Goal: Task Accomplishment & Management: Manage account settings

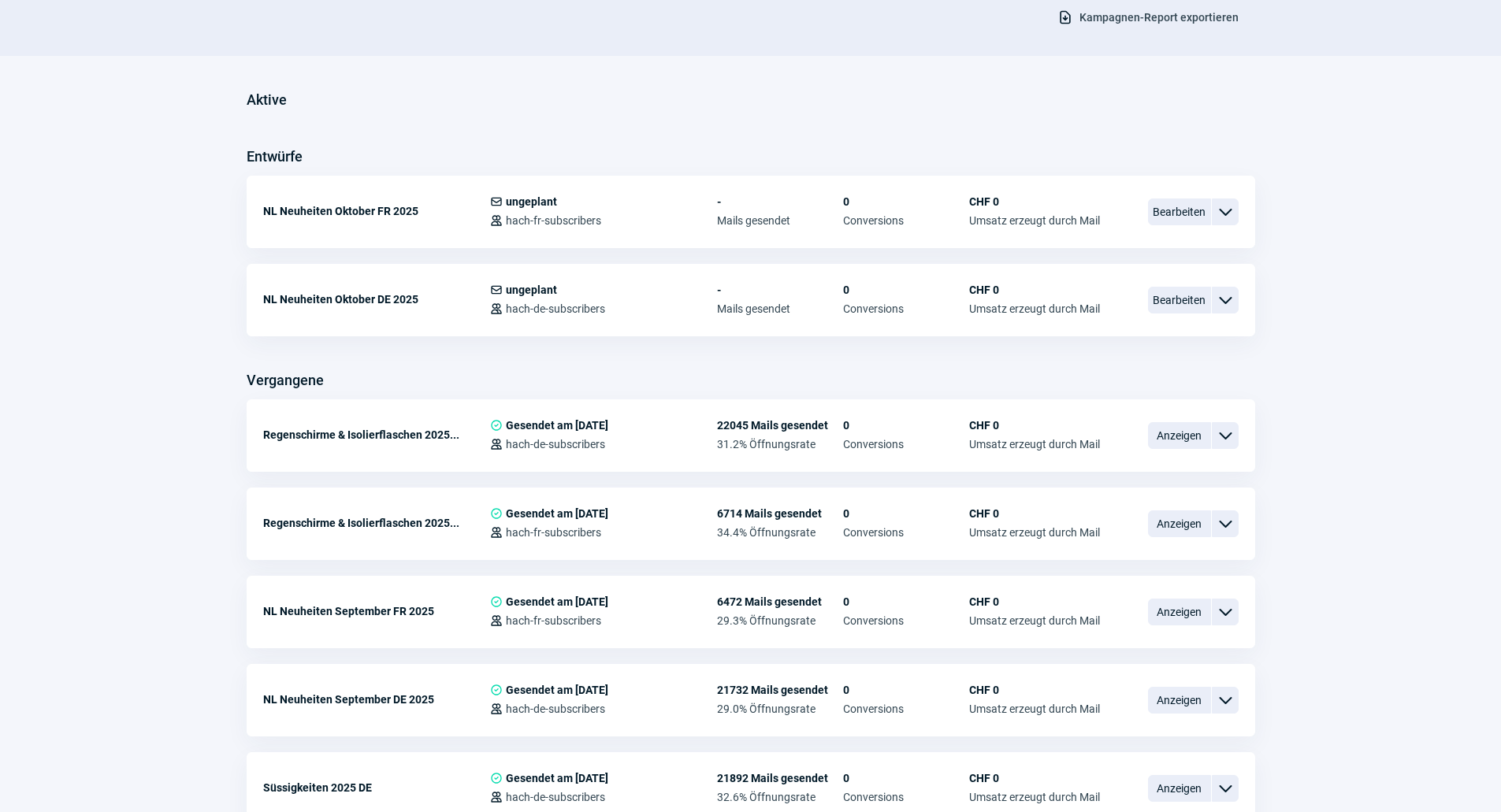
scroll to position [394, 0]
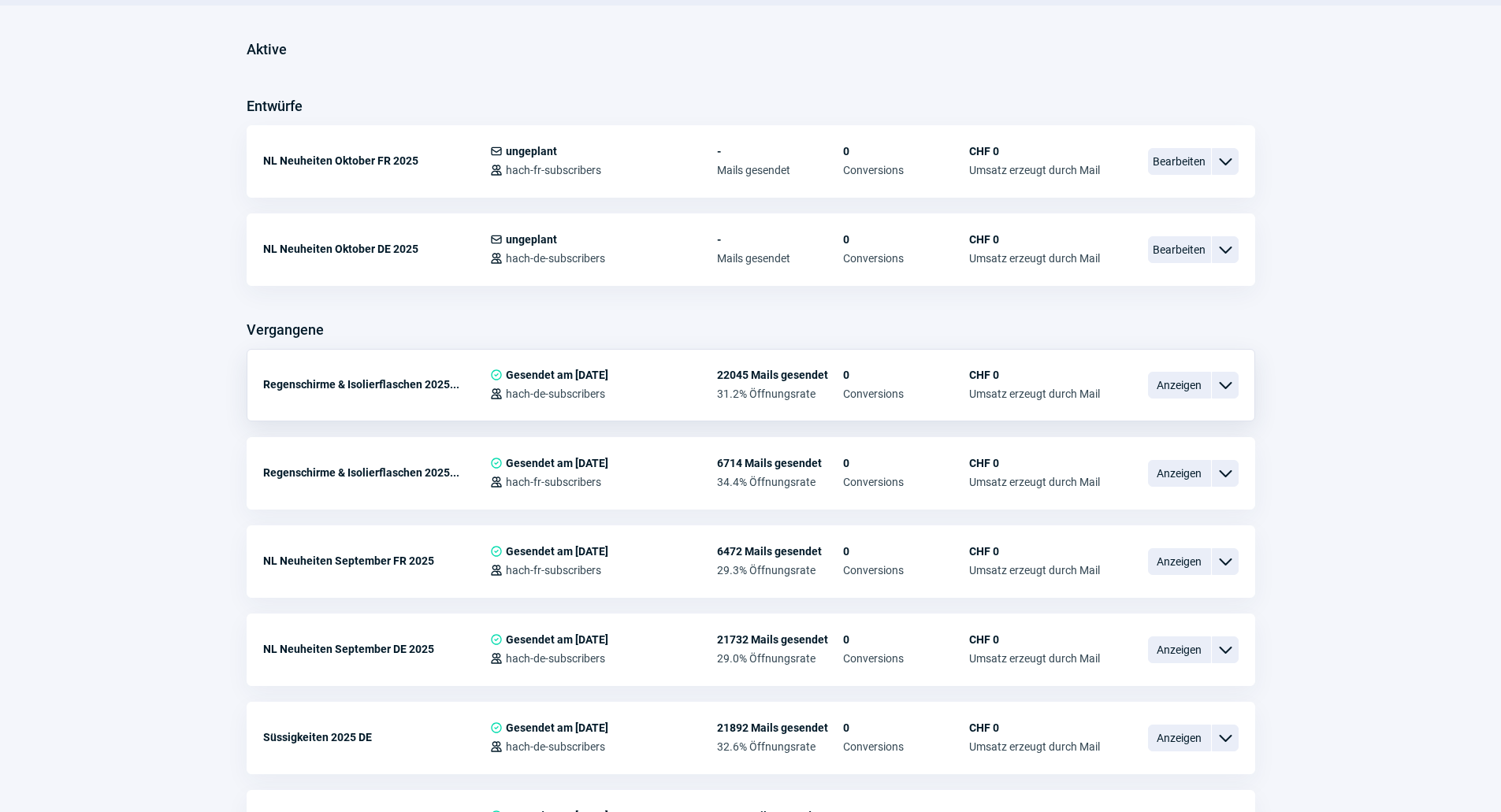
click at [1222, 386] on span "ChevronDown icon" at bounding box center [1225, 385] width 19 height 19
click at [1121, 480] on div "Kopieren" at bounding box center [1142, 478] width 189 height 28
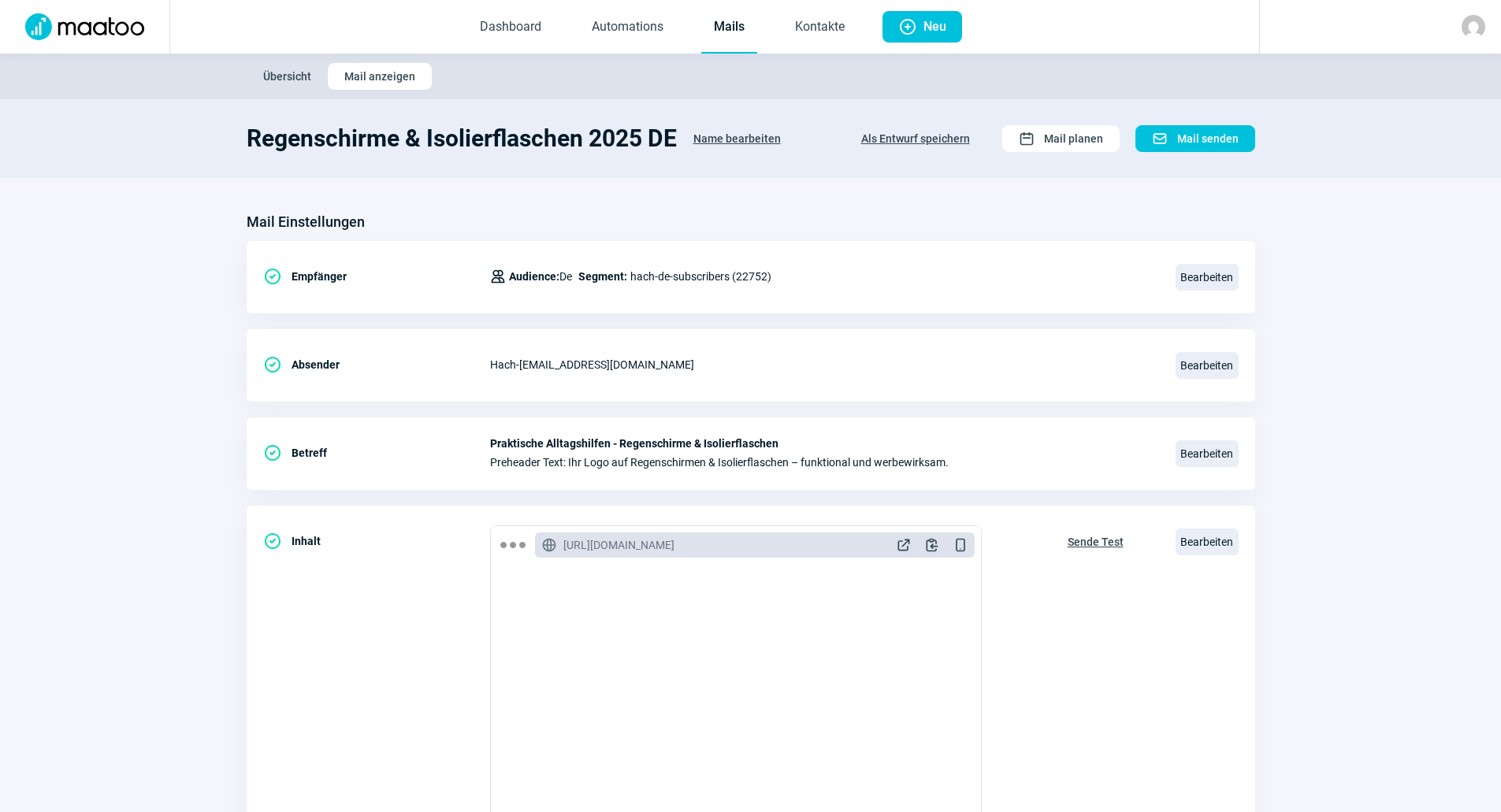
click at [727, 137] on span "Name bearbeiten" at bounding box center [737, 139] width 88 height 25
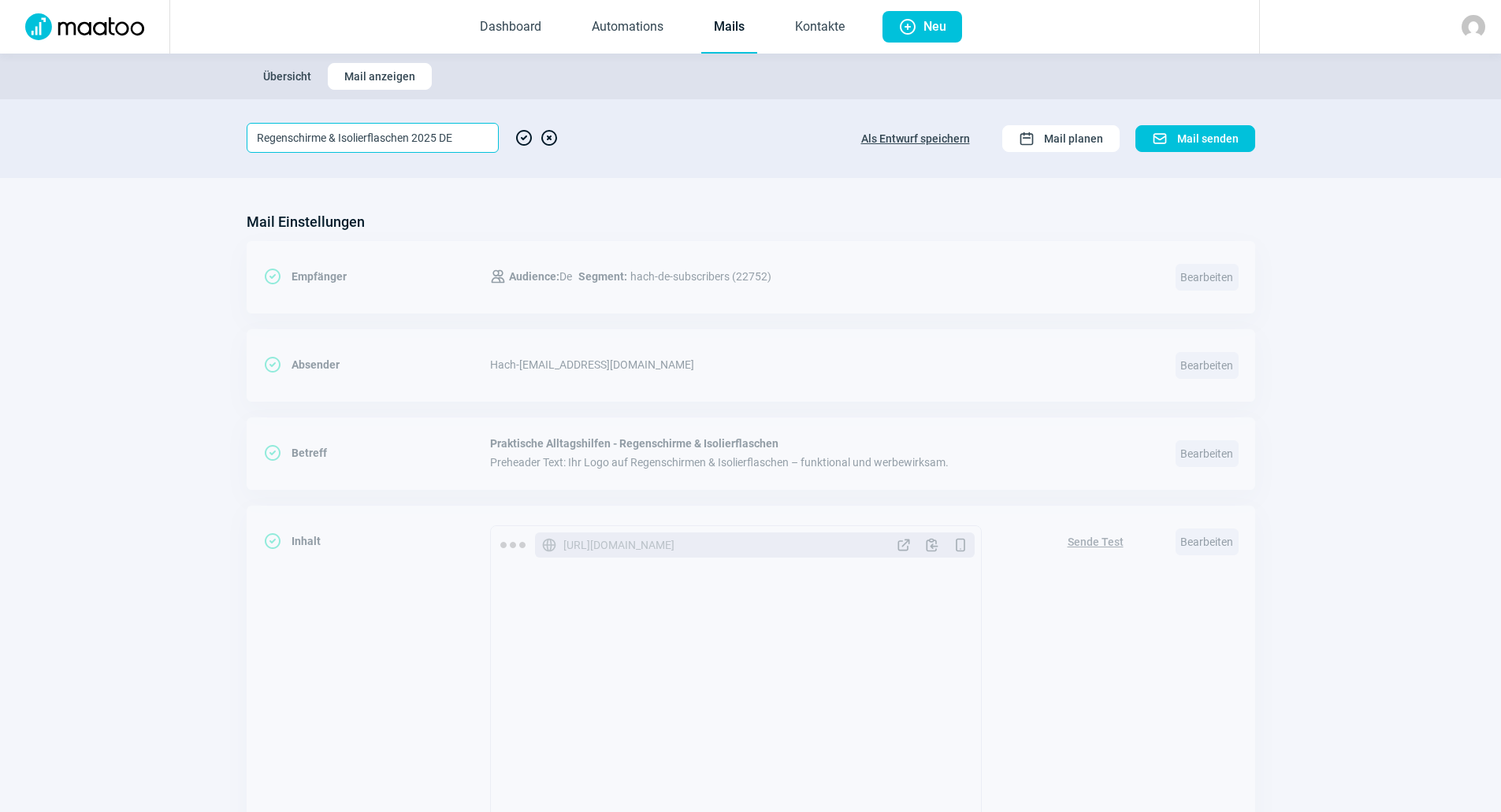
drag, startPoint x: 477, startPoint y: 136, endPoint x: 66, endPoint y: 140, distance: 411.0
click at [66, 140] on section "Regenschirme & Isolierflaschen 2025 DE CheckCircle icon XCircle icon Als Entwur…" at bounding box center [750, 139] width 1501 height 79
click at [276, 137] on input "Idee"Besuchter Webshop" DE" at bounding box center [372, 138] width 252 height 30
type input "Idee "Besuchter Webshop" DE"
click at [524, 136] on span "CheckCircle icon" at bounding box center [523, 138] width 19 height 30
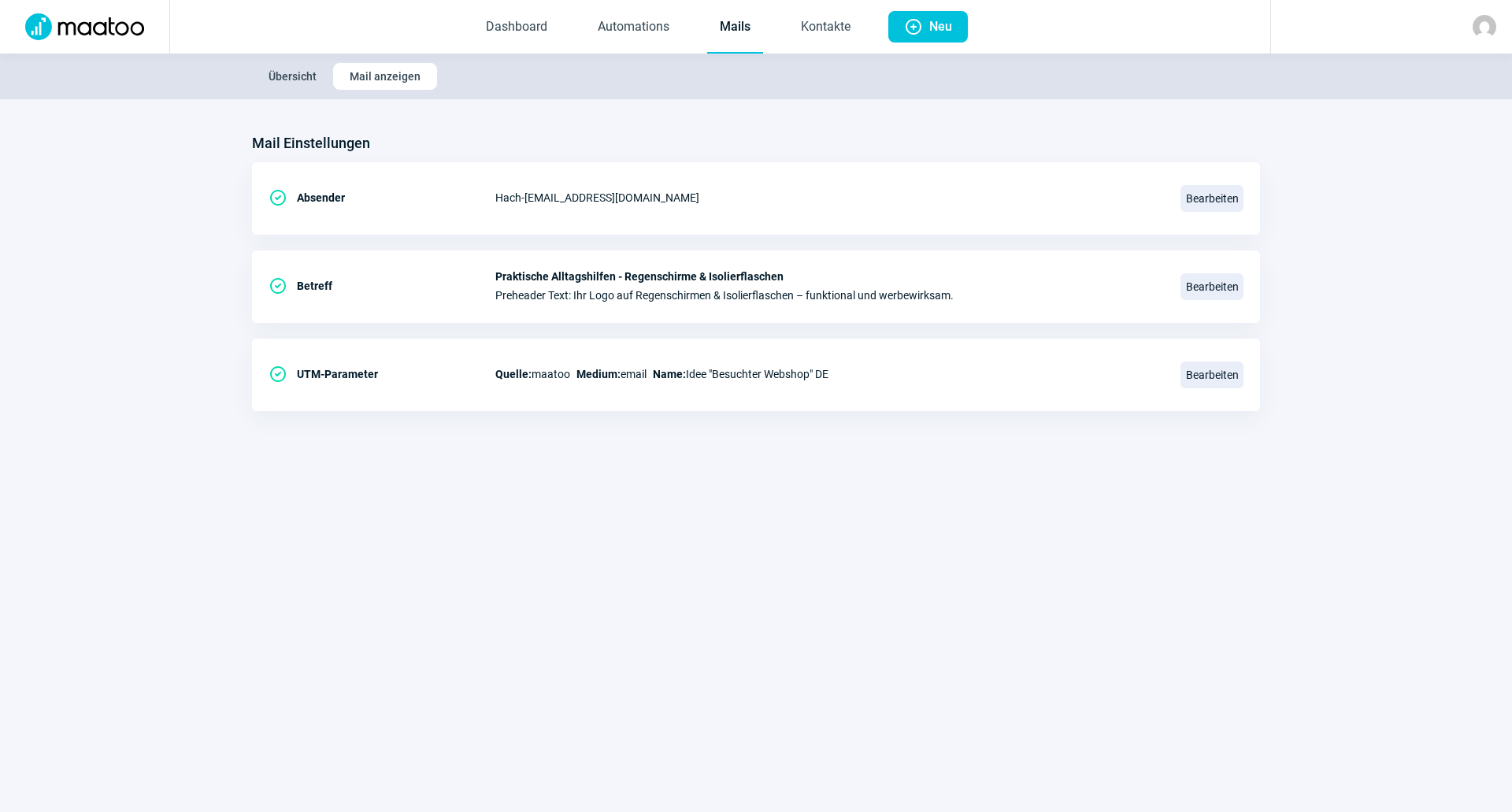
click at [731, 28] on link "Mails" at bounding box center [735, 27] width 56 height 52
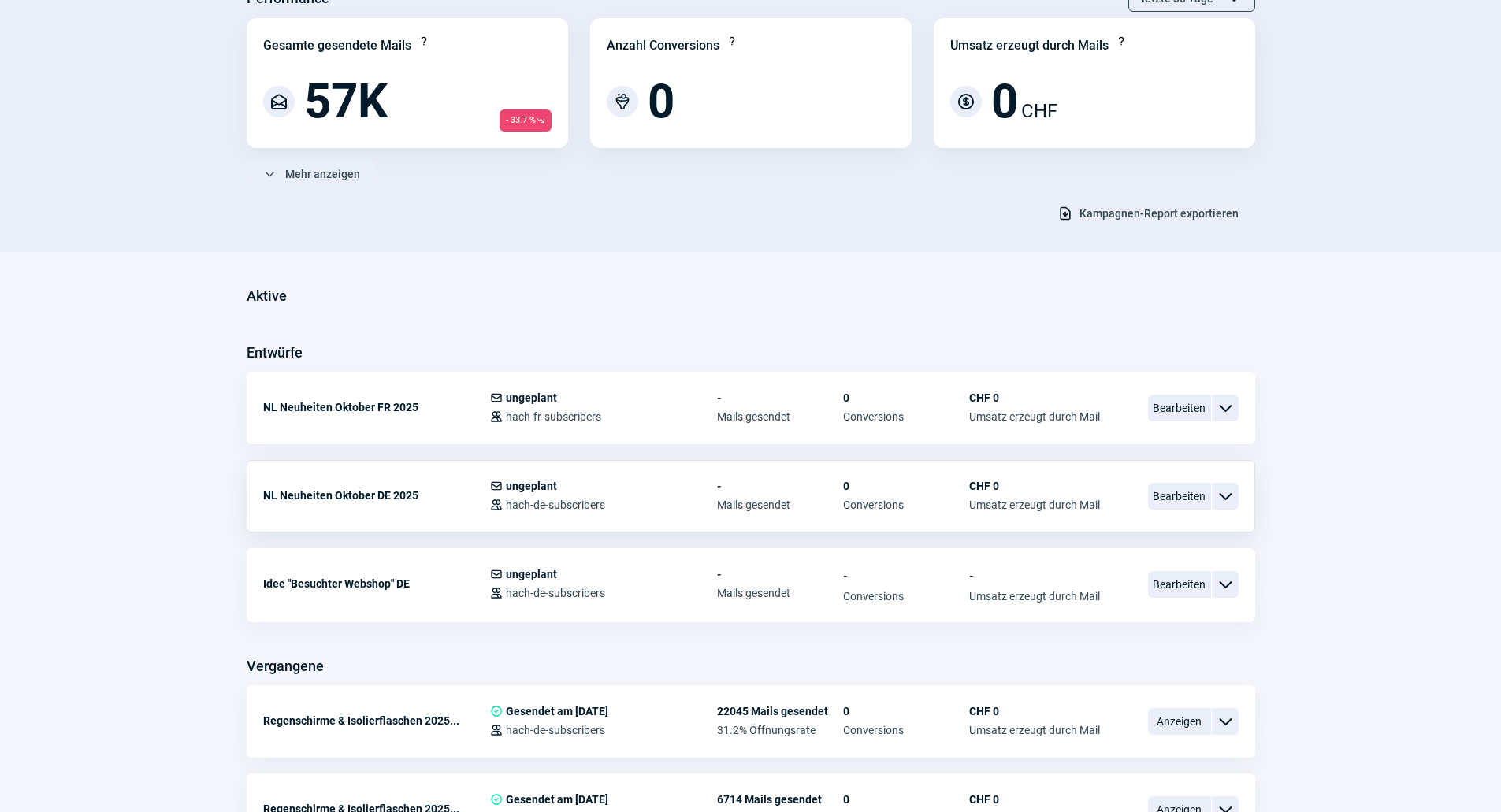
scroll to position [158, 0]
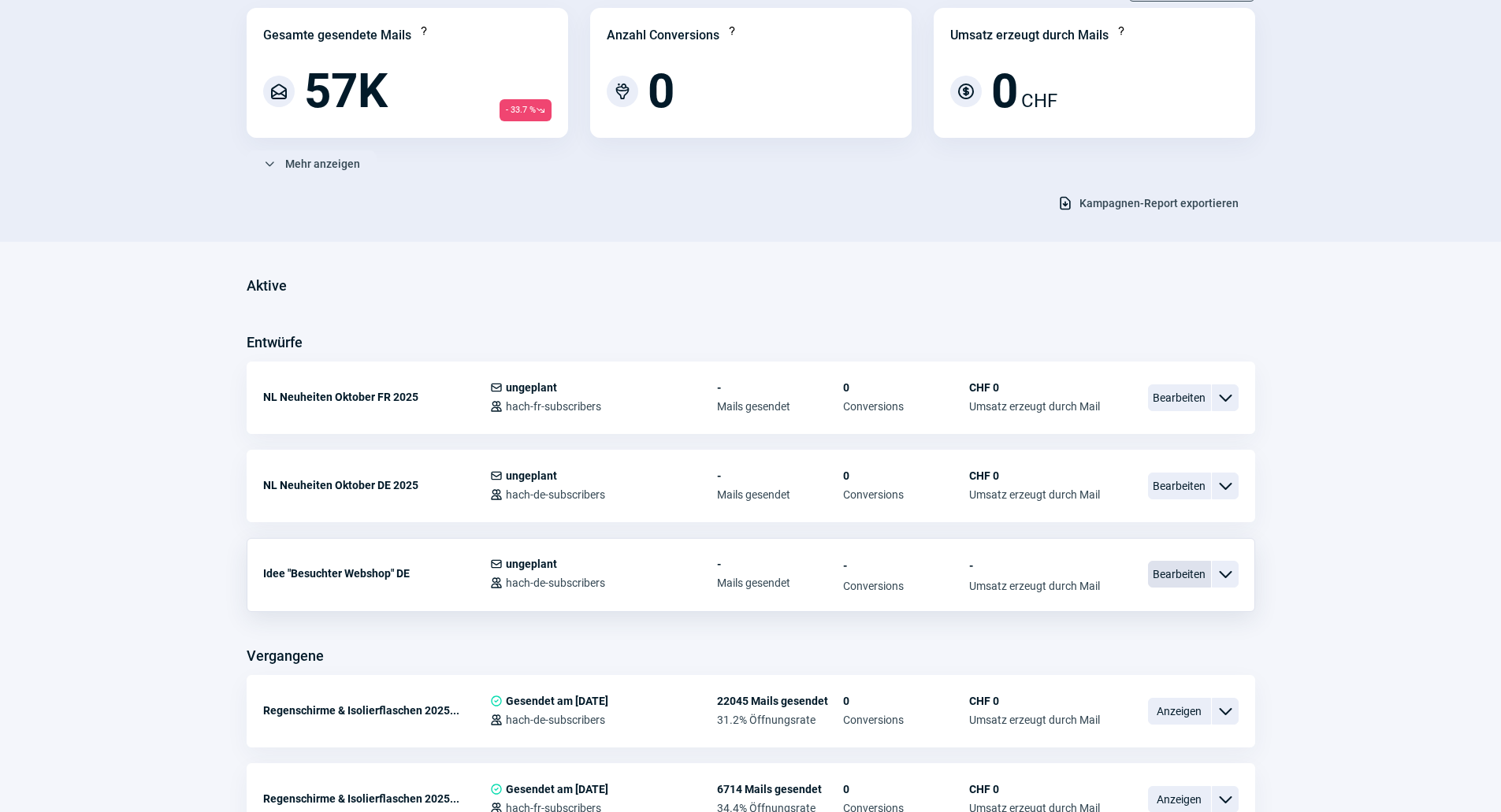
click at [1178, 582] on span "Bearbeiten" at bounding box center [1180, 575] width 63 height 27
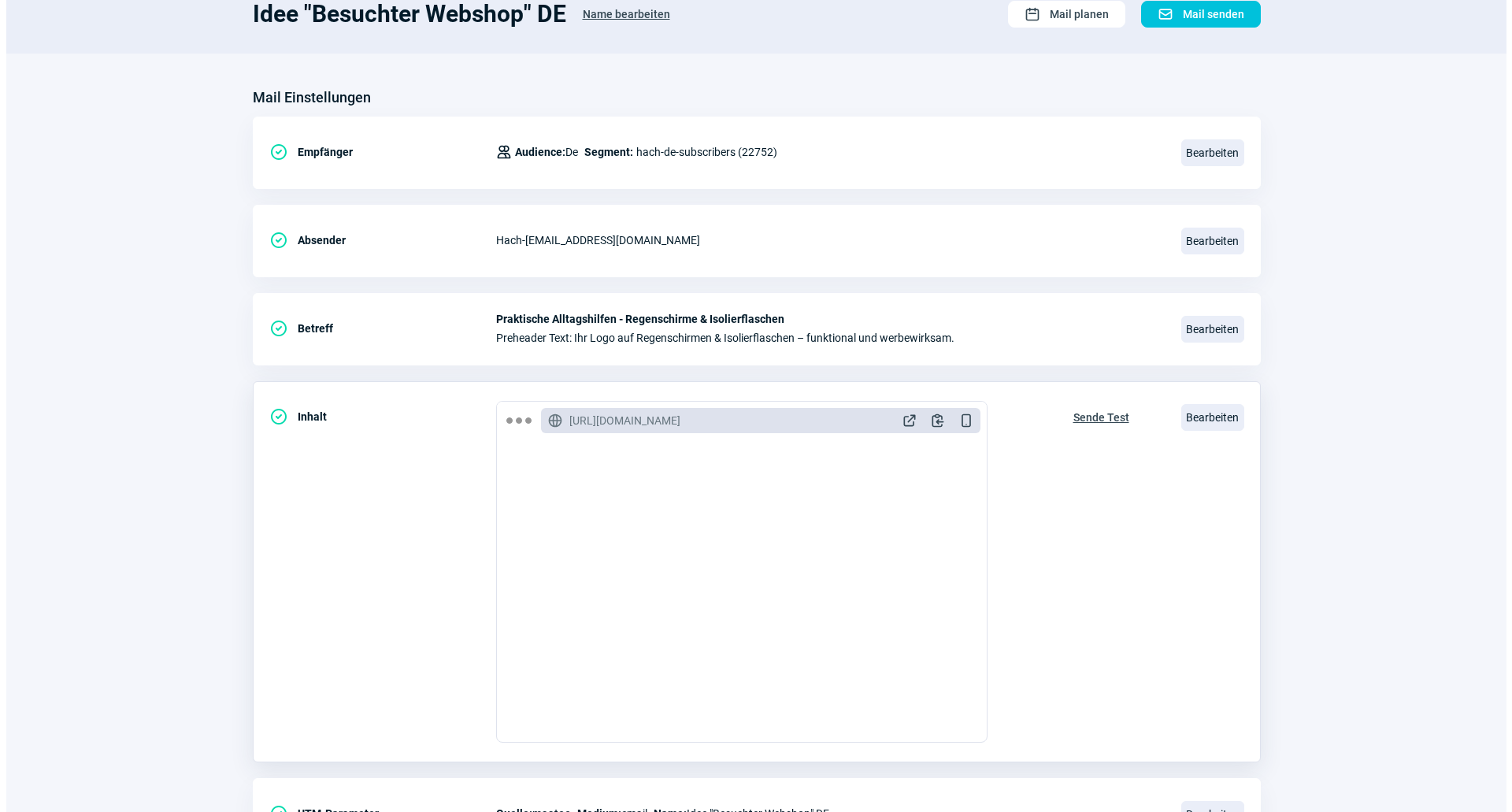
scroll to position [158, 0]
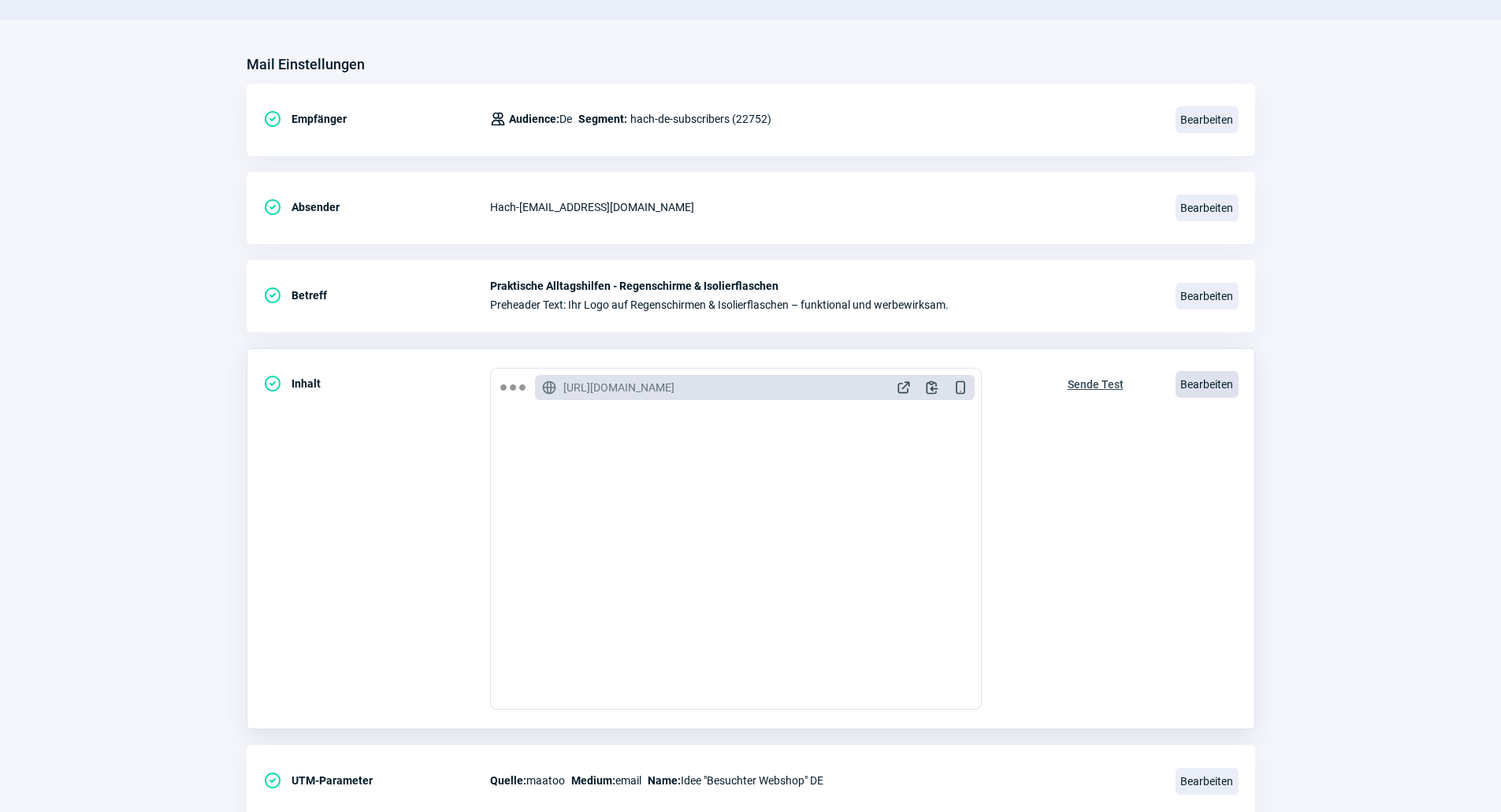
click at [1200, 385] on span "Bearbeiten" at bounding box center [1207, 385] width 63 height 27
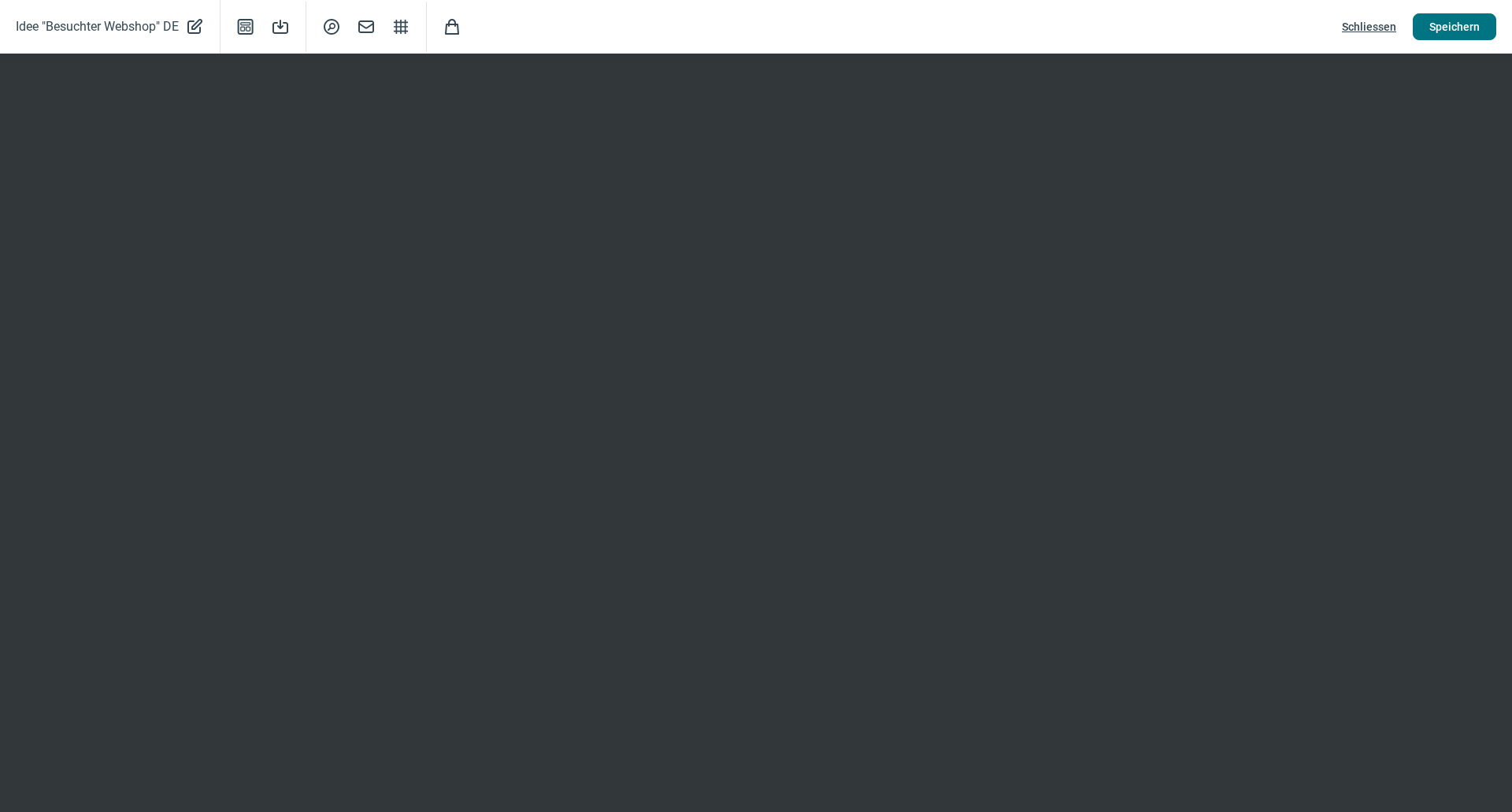
click at [1430, 27] on span "Speichern" at bounding box center [1455, 27] width 51 height 25
click at [1367, 26] on span "Schliessen" at bounding box center [1369, 27] width 54 height 25
